Goal: Navigation & Orientation: Find specific page/section

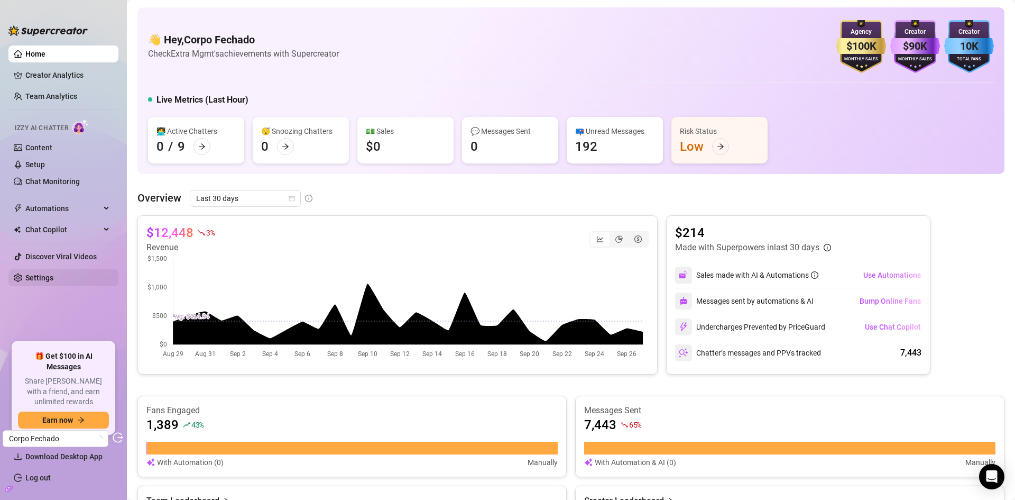
click at [40, 275] on link "Settings" at bounding box center [39, 277] width 28 height 8
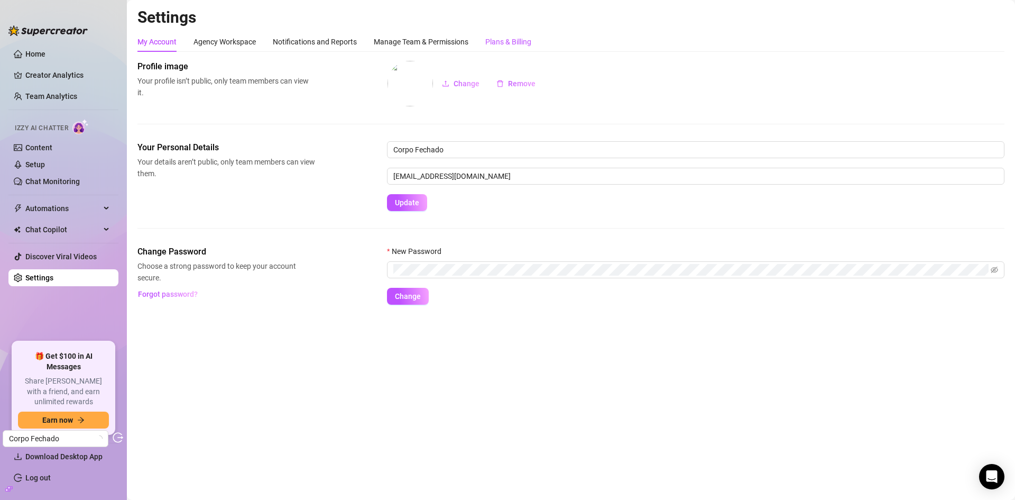
click at [495, 40] on div "Plans & Billing" at bounding box center [508, 42] width 46 height 12
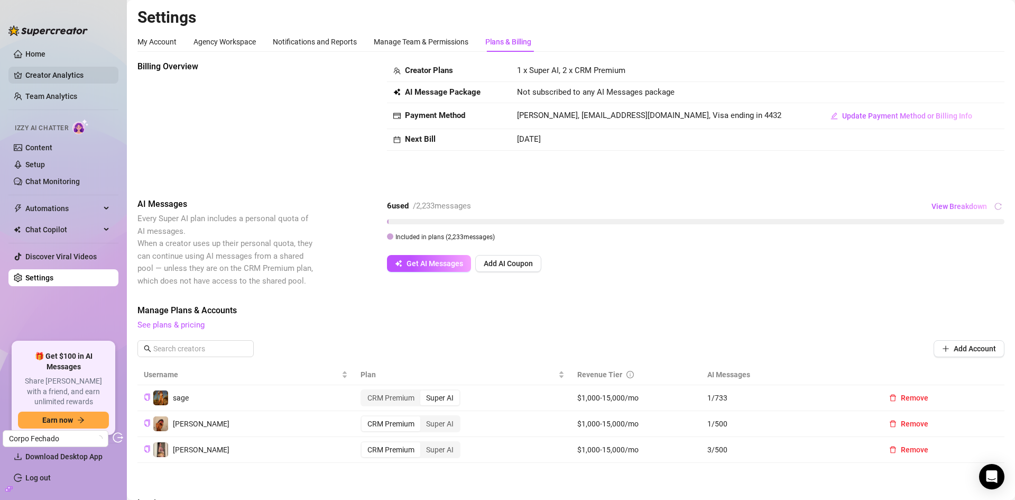
click at [6, 67] on aside "Home Creator Analytics Team Analytics Izzy AI Chatter Content Setup Chat Monito…" at bounding box center [63, 250] width 127 height 500
click at [38, 69] on link "Creator Analytics" at bounding box center [67, 75] width 85 height 17
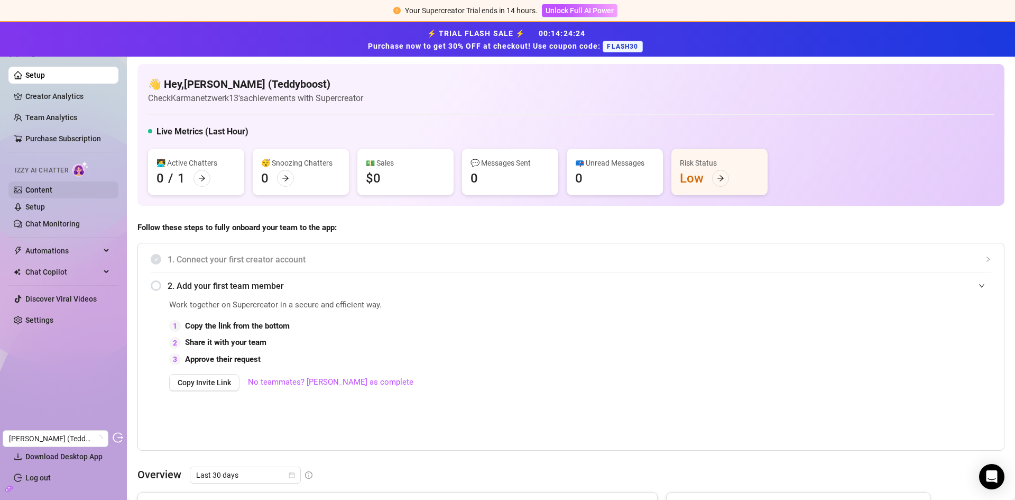
click at [52, 186] on link "Content" at bounding box center [38, 190] width 27 height 8
